Goal: Information Seeking & Learning: Learn about a topic

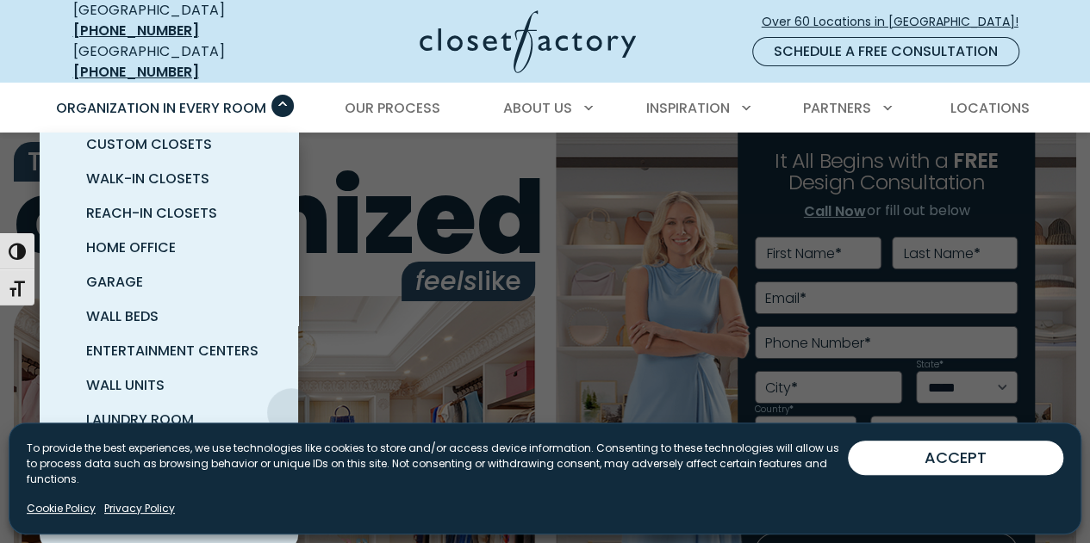
scroll to position [28, 0]
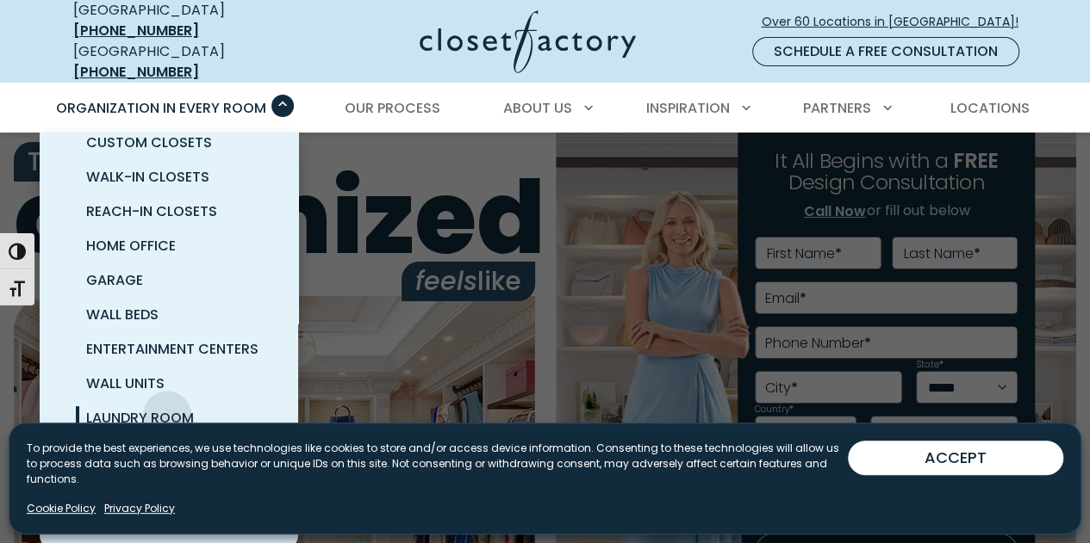
click at [167, 408] on span "Laundry Room" at bounding box center [140, 418] width 108 height 20
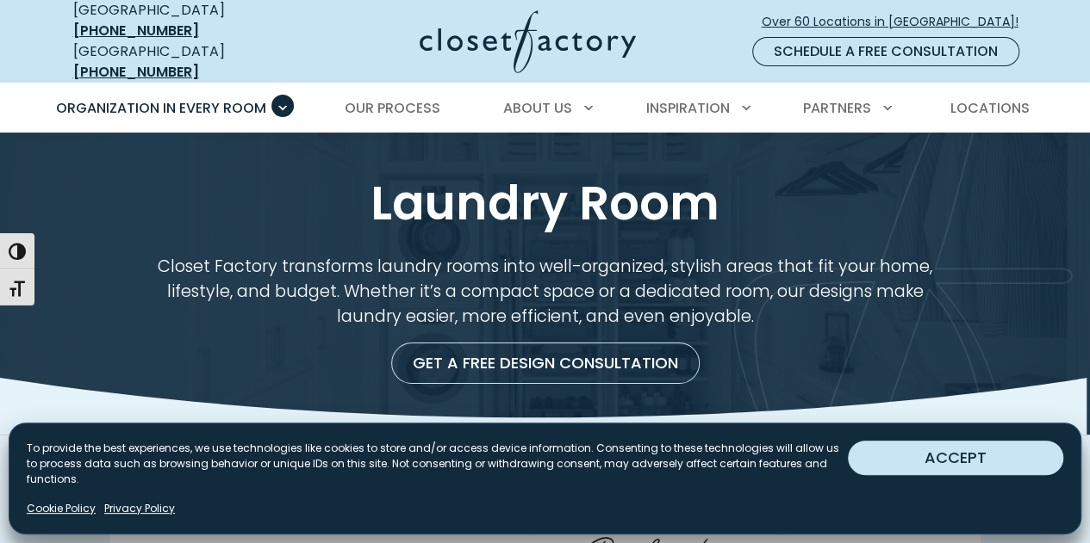
click at [987, 457] on button "ACCEPT" at bounding box center [955, 458] width 215 height 34
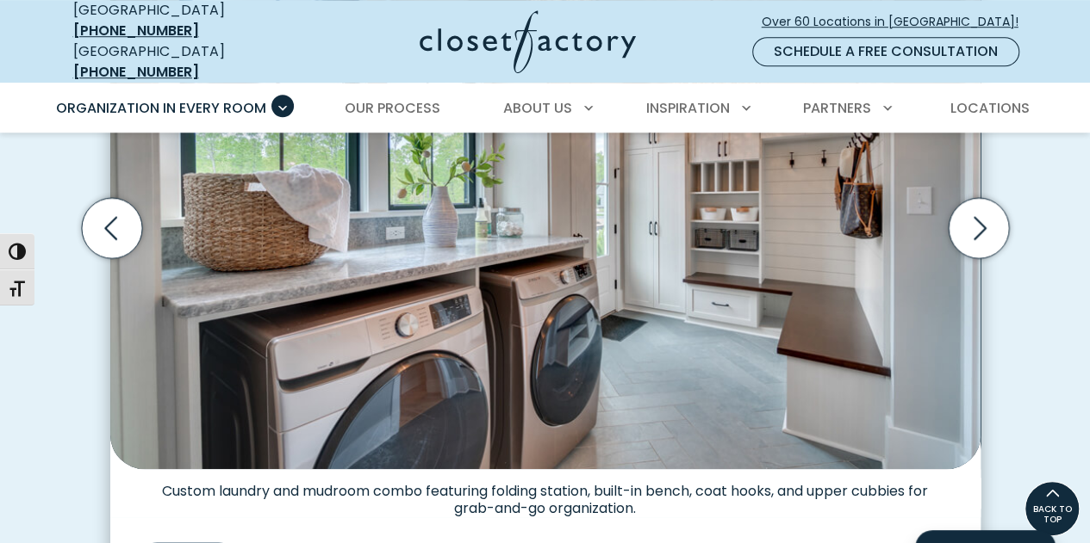
scroll to position [517, 0]
